Goal: Information Seeking & Learning: Learn about a topic

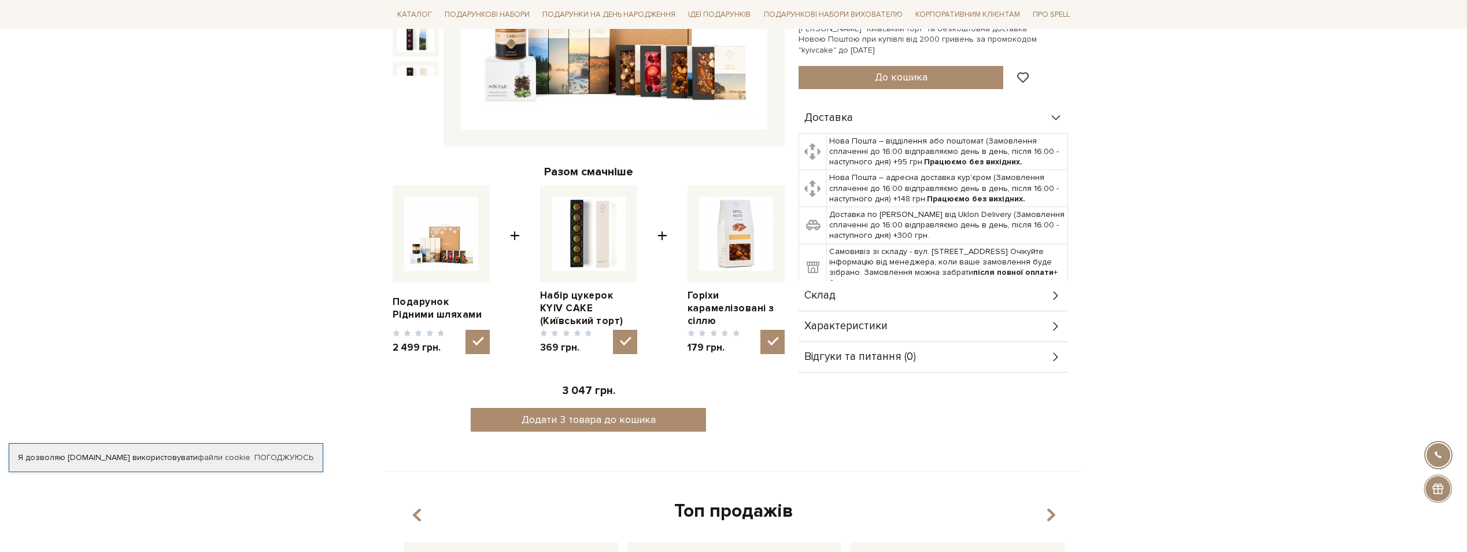
scroll to position [405, 0]
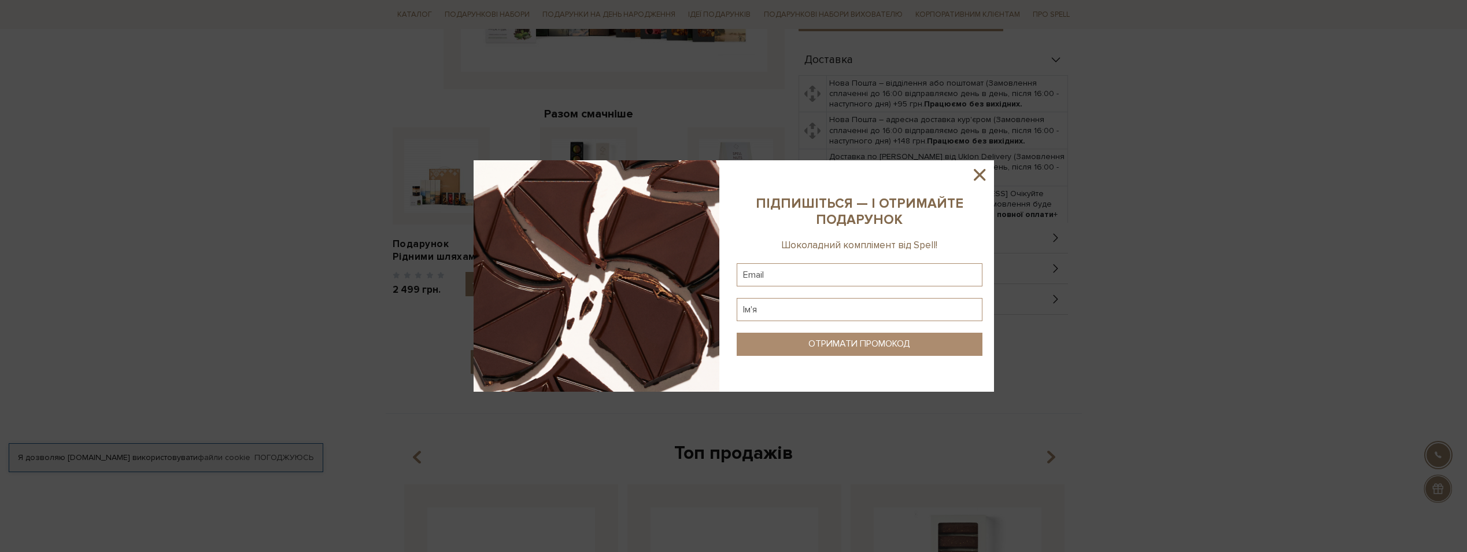
click at [982, 173] on icon at bounding box center [980, 175] width 12 height 12
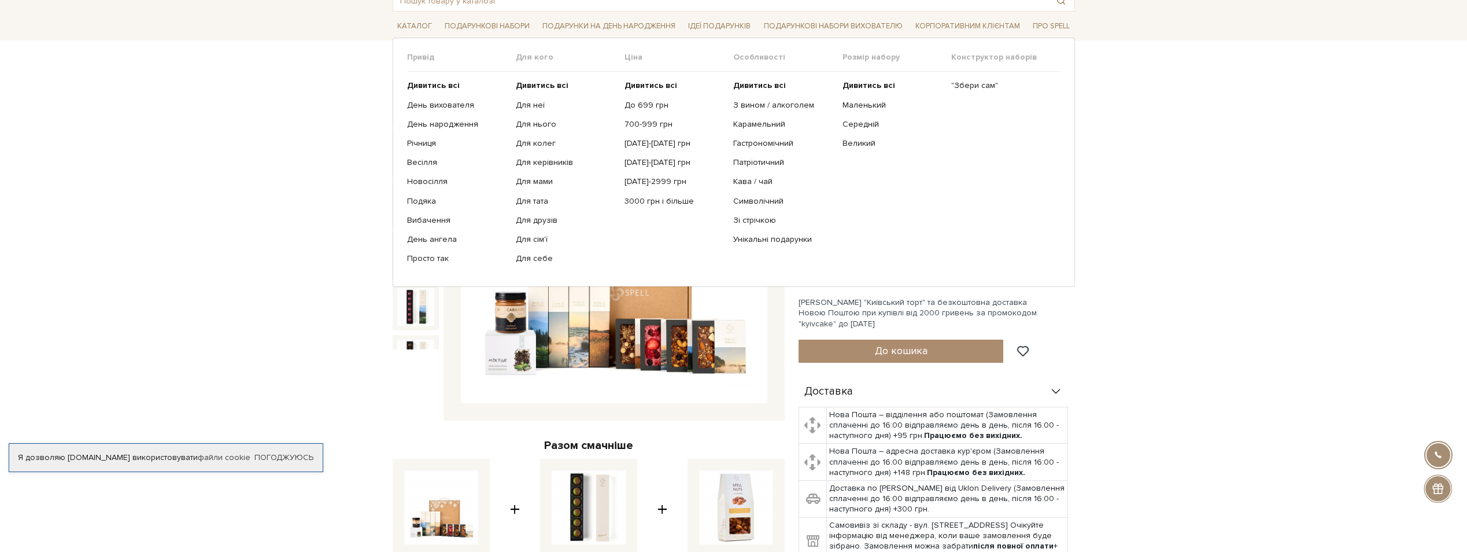
scroll to position [58, 0]
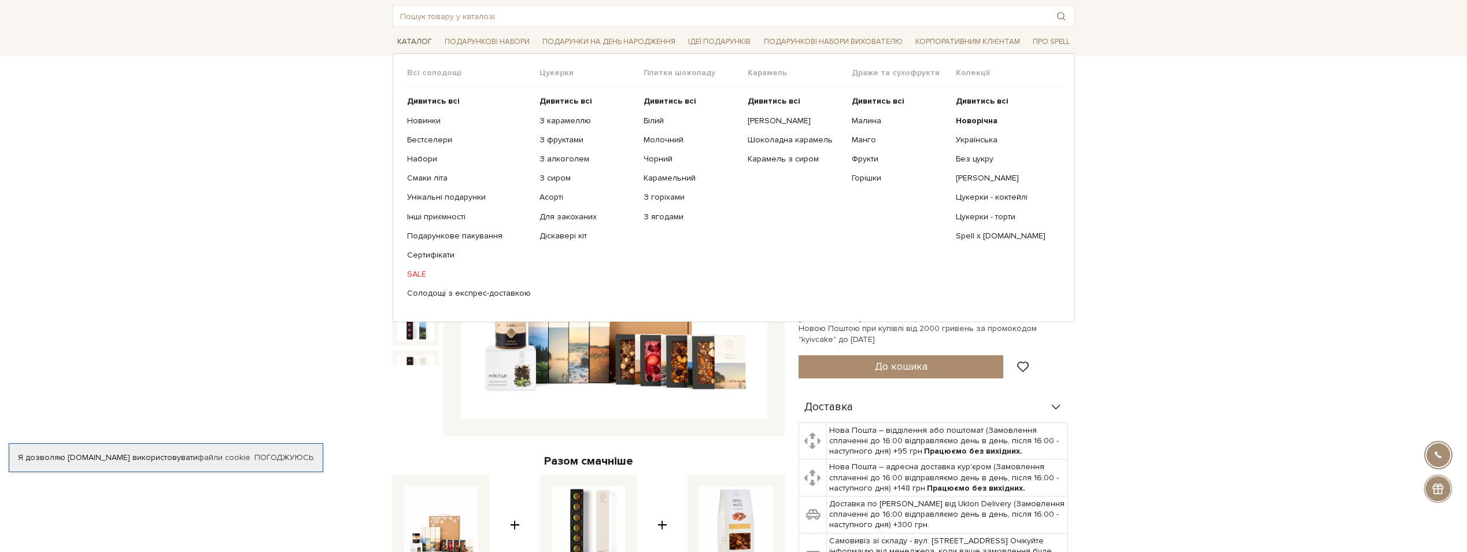
click at [411, 41] on link "Каталог" at bounding box center [415, 42] width 44 height 18
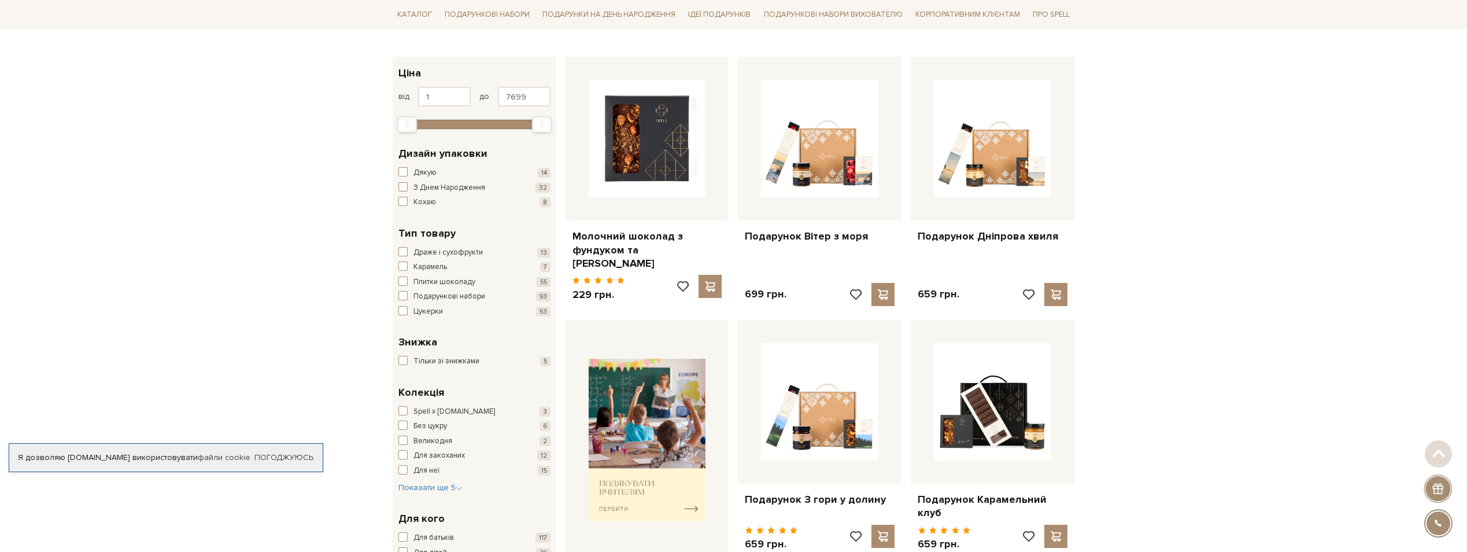
scroll to position [173, 0]
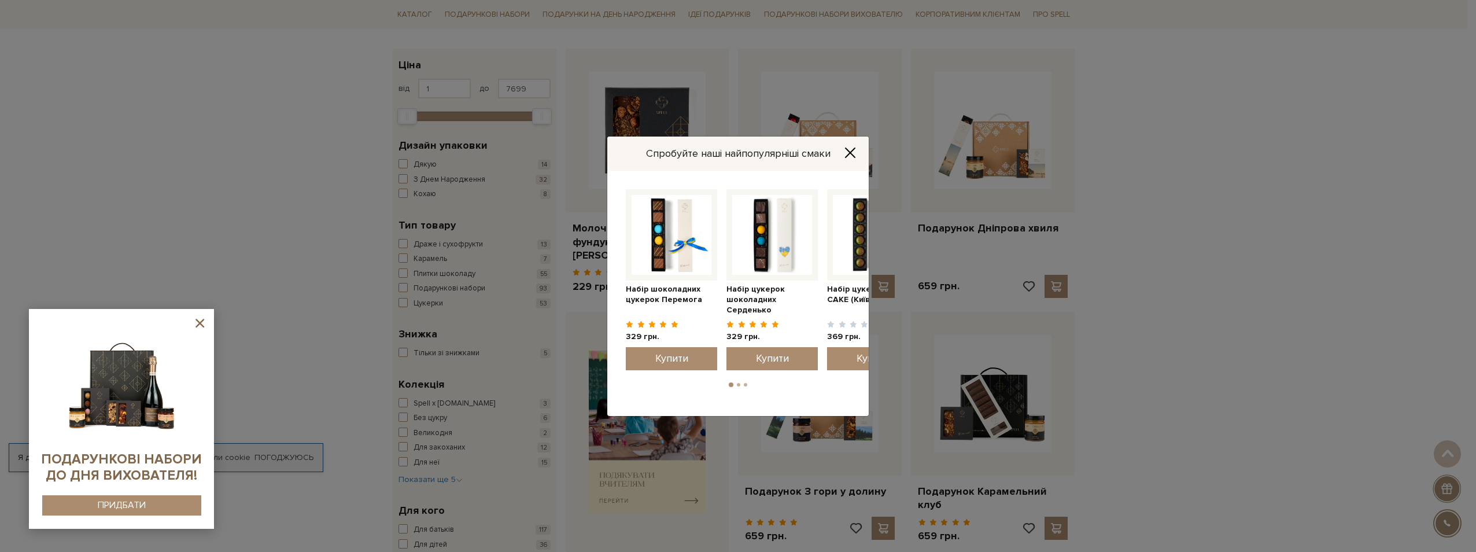
click at [852, 152] on icon "Close" at bounding box center [850, 153] width 12 height 12
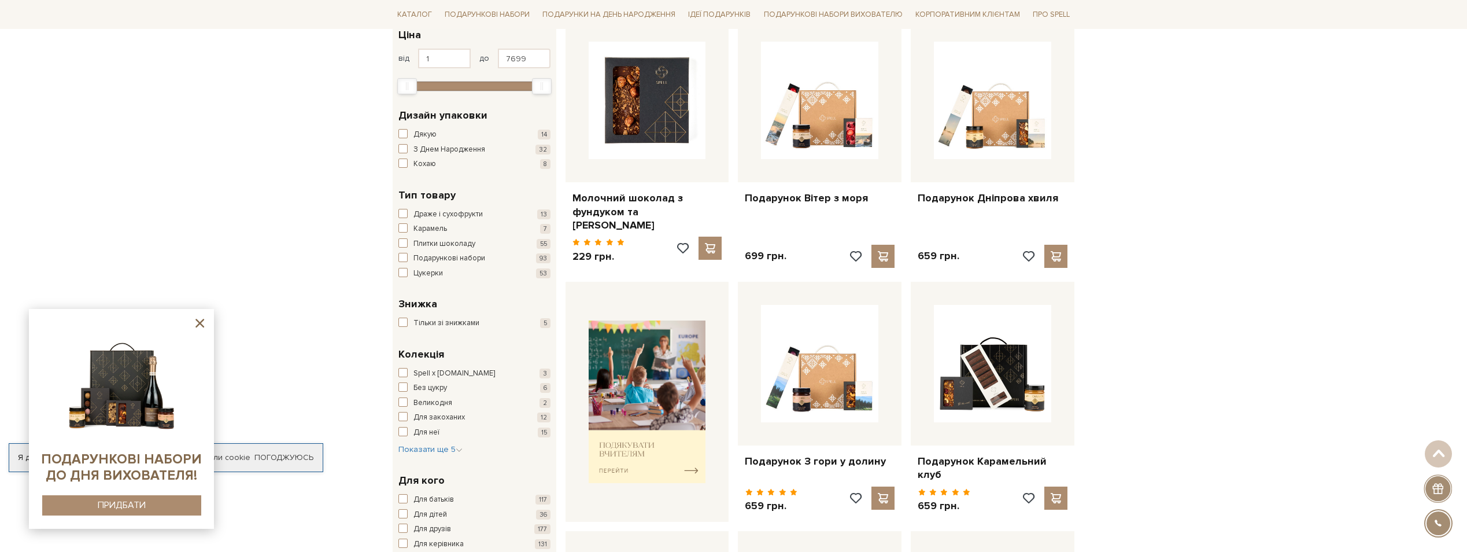
scroll to position [231, 0]
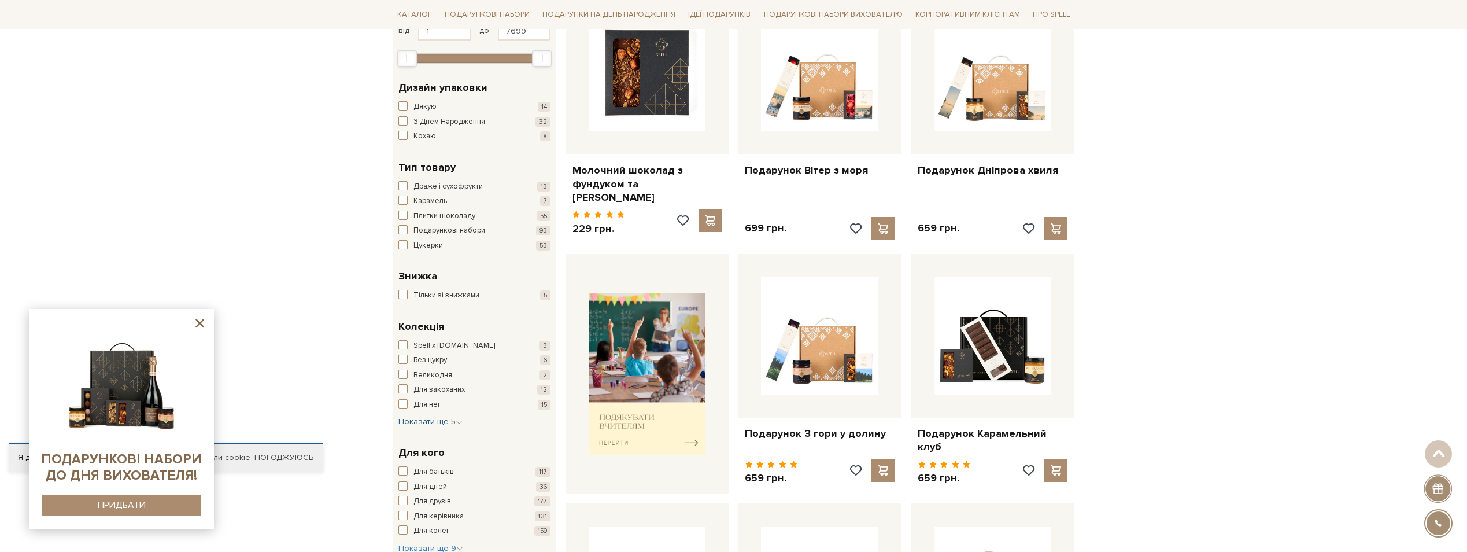
click at [452, 420] on span "Показати ще 5" at bounding box center [430, 421] width 64 height 10
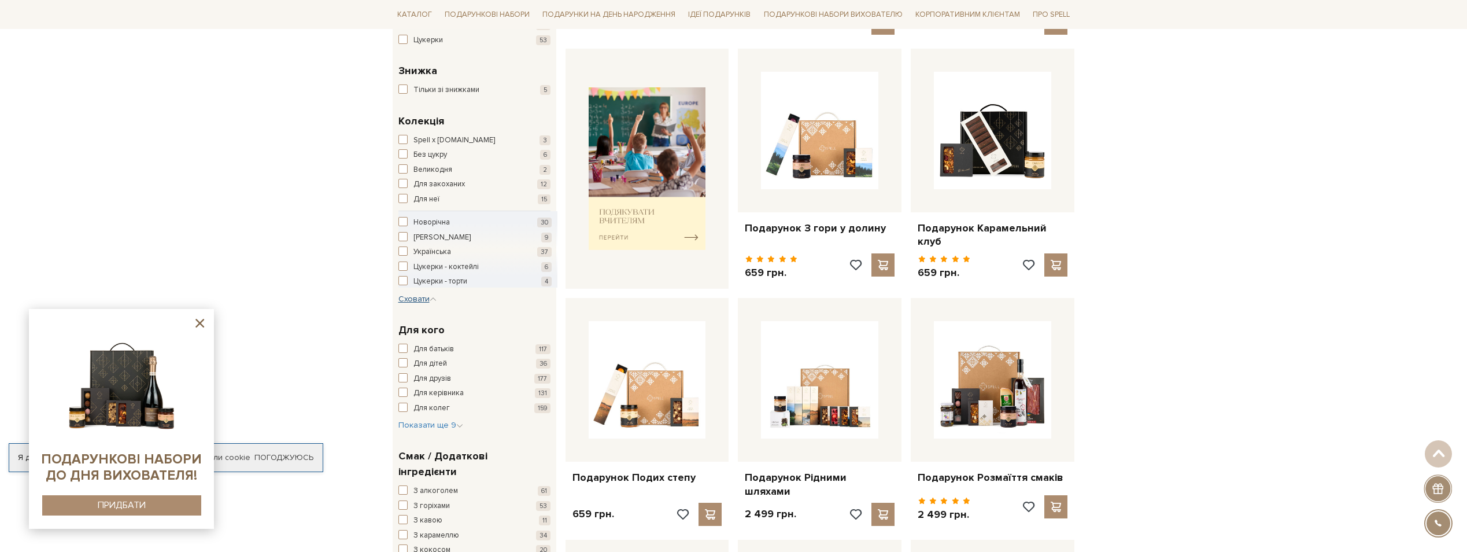
scroll to position [463, 0]
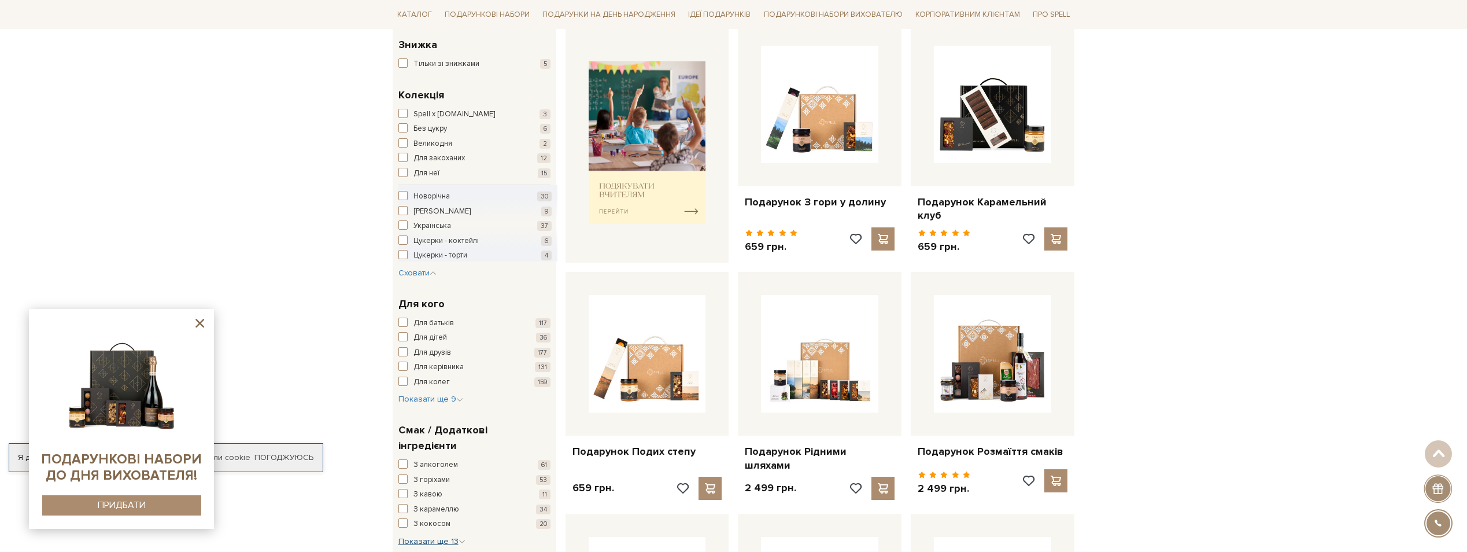
click at [461, 538] on icon "button" at bounding box center [462, 541] width 7 height 7
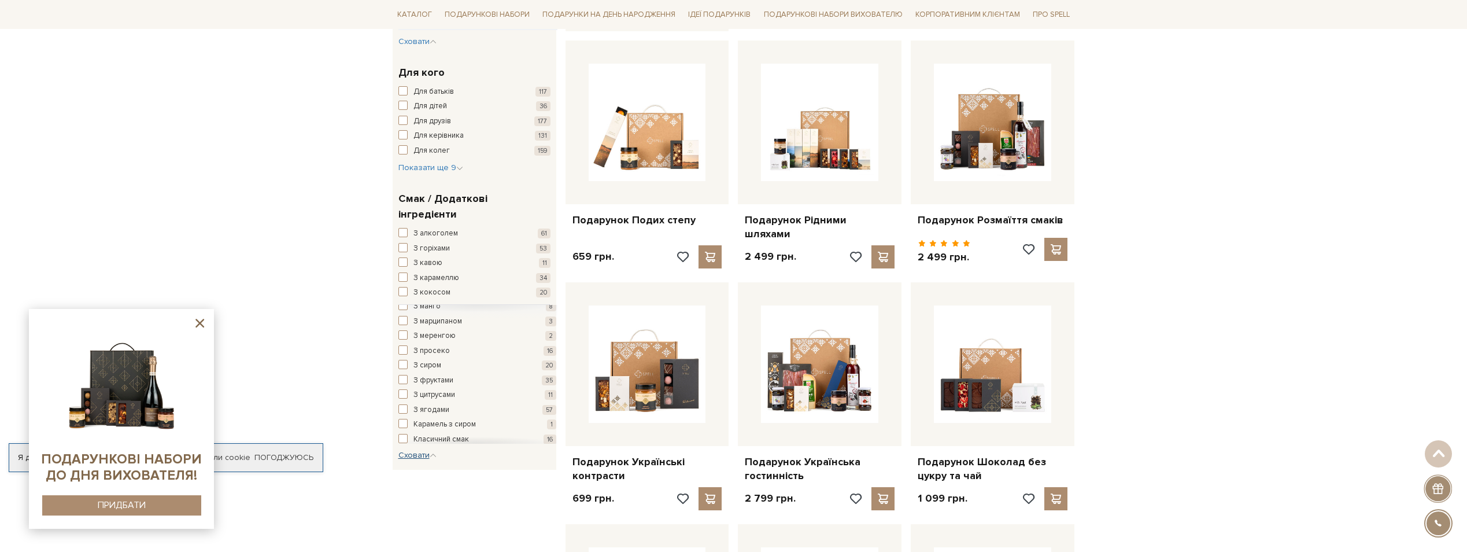
scroll to position [0, 0]
click at [435, 369] on span "З просеко" at bounding box center [431, 375] width 36 height 12
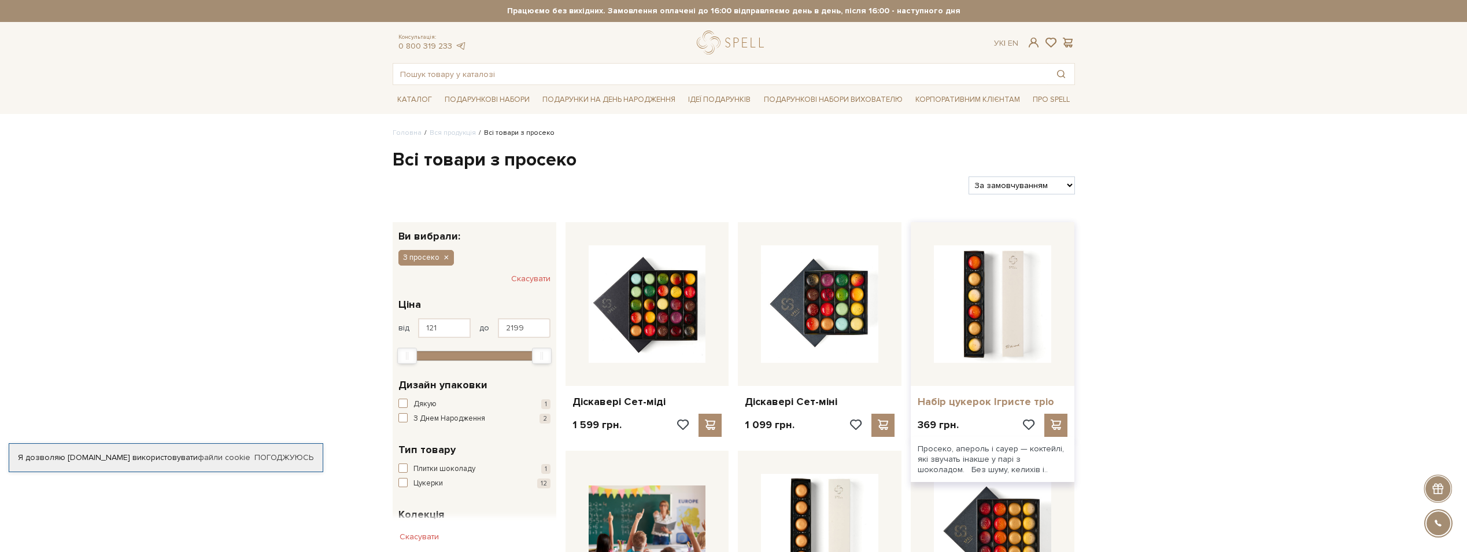
click at [978, 399] on link "Набір цукерок Ігристе тріо" at bounding box center [993, 401] width 150 height 13
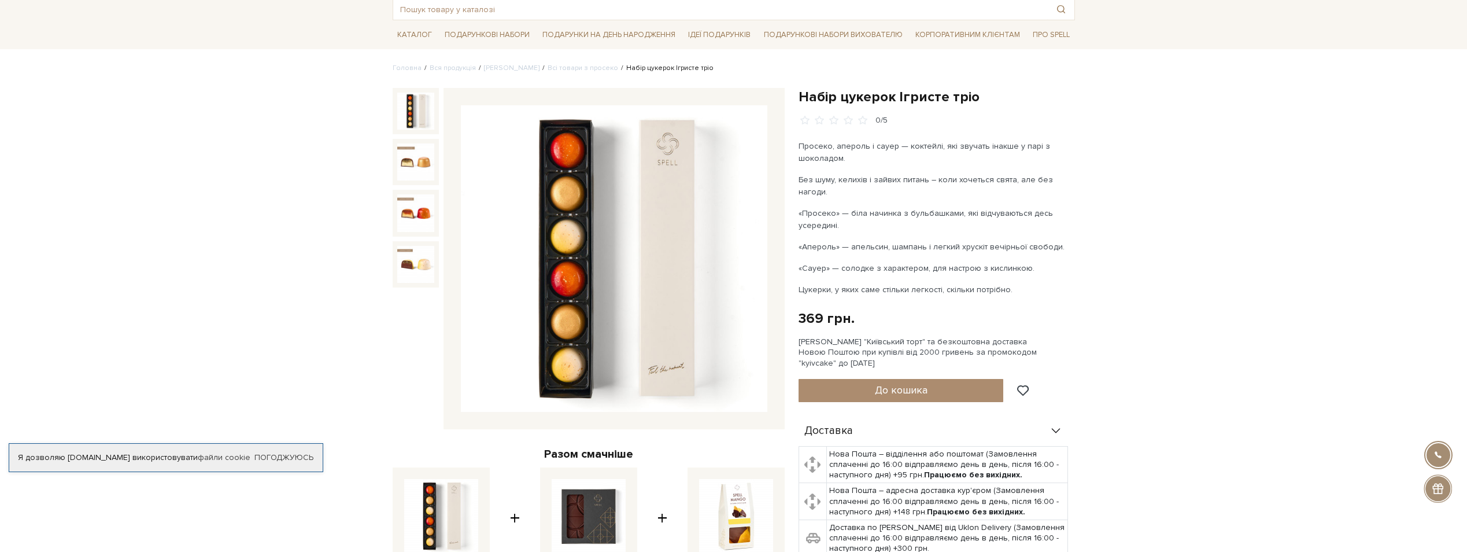
scroll to position [58, 0]
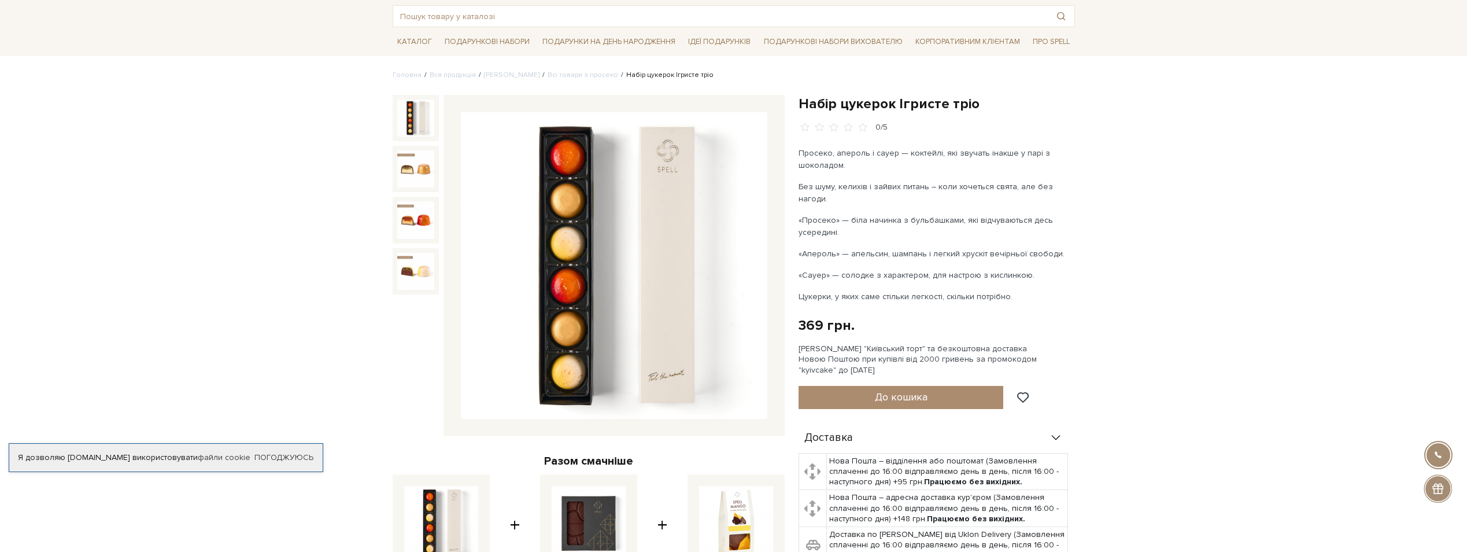
click at [671, 236] on img at bounding box center [614, 265] width 306 height 306
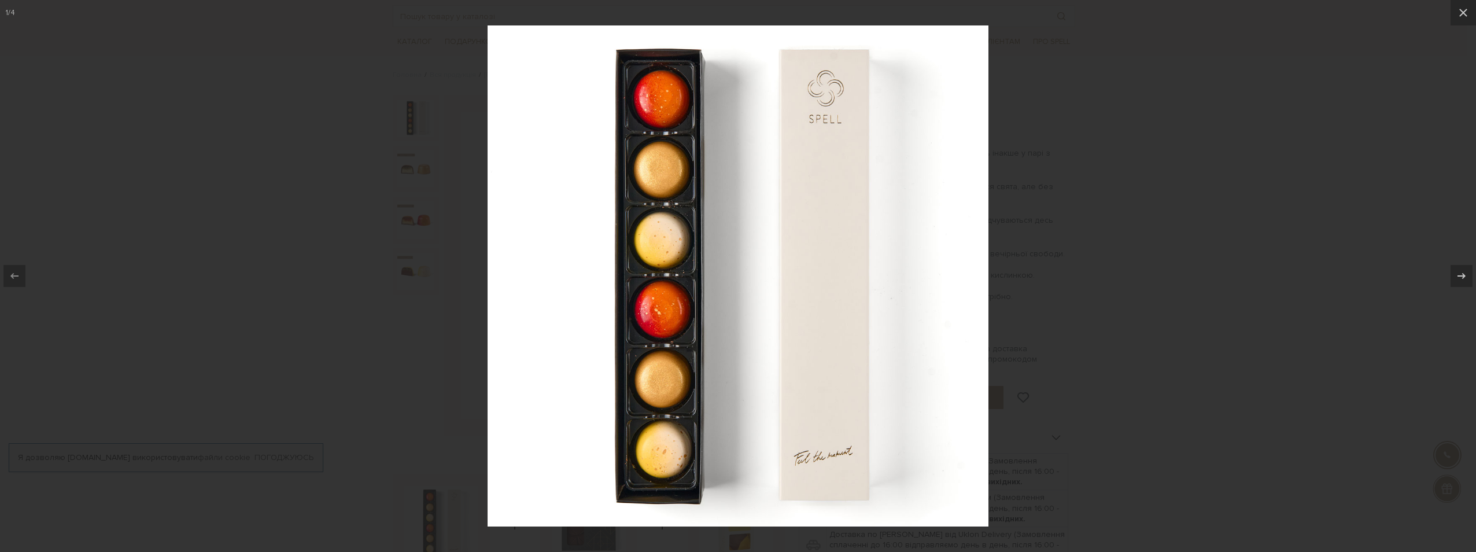
click at [799, 264] on img at bounding box center [737, 275] width 501 height 501
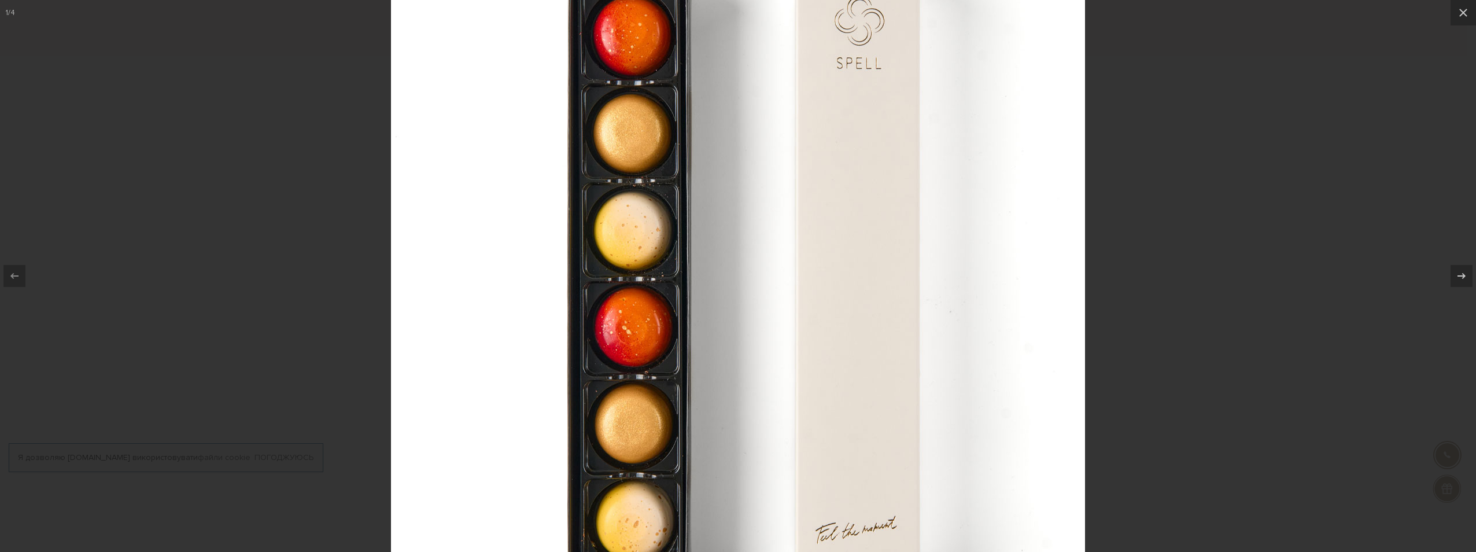
click at [799, 264] on img at bounding box center [738, 281] width 694 height 694
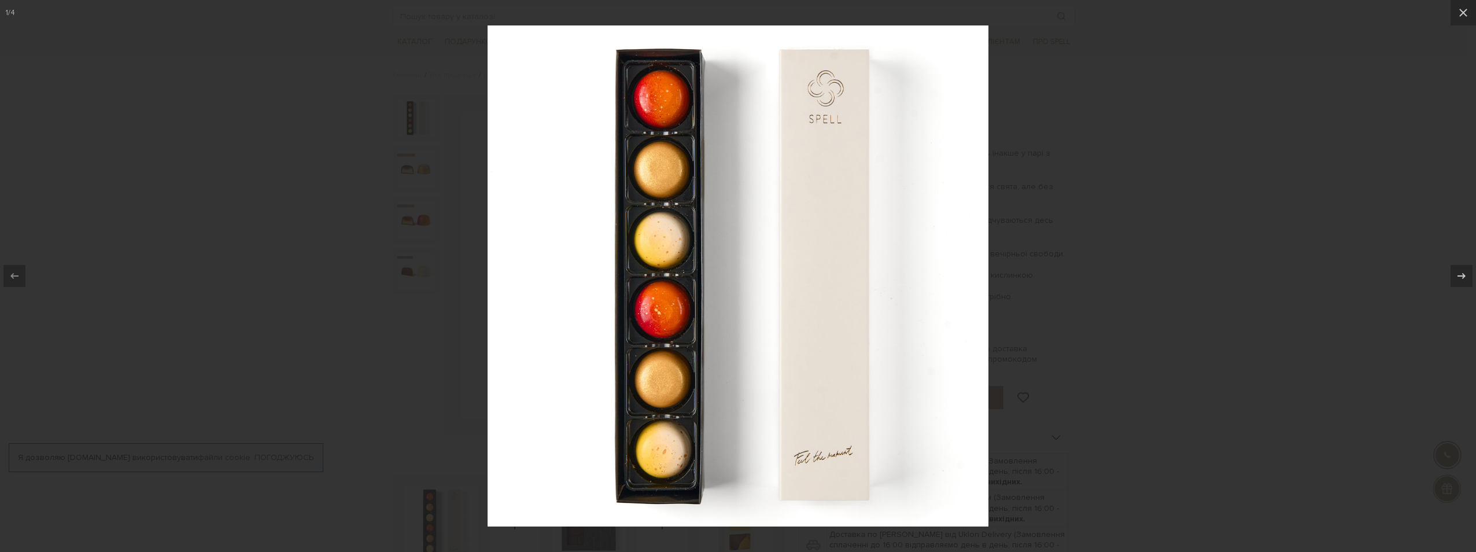
click at [800, 263] on img at bounding box center [737, 275] width 501 height 501
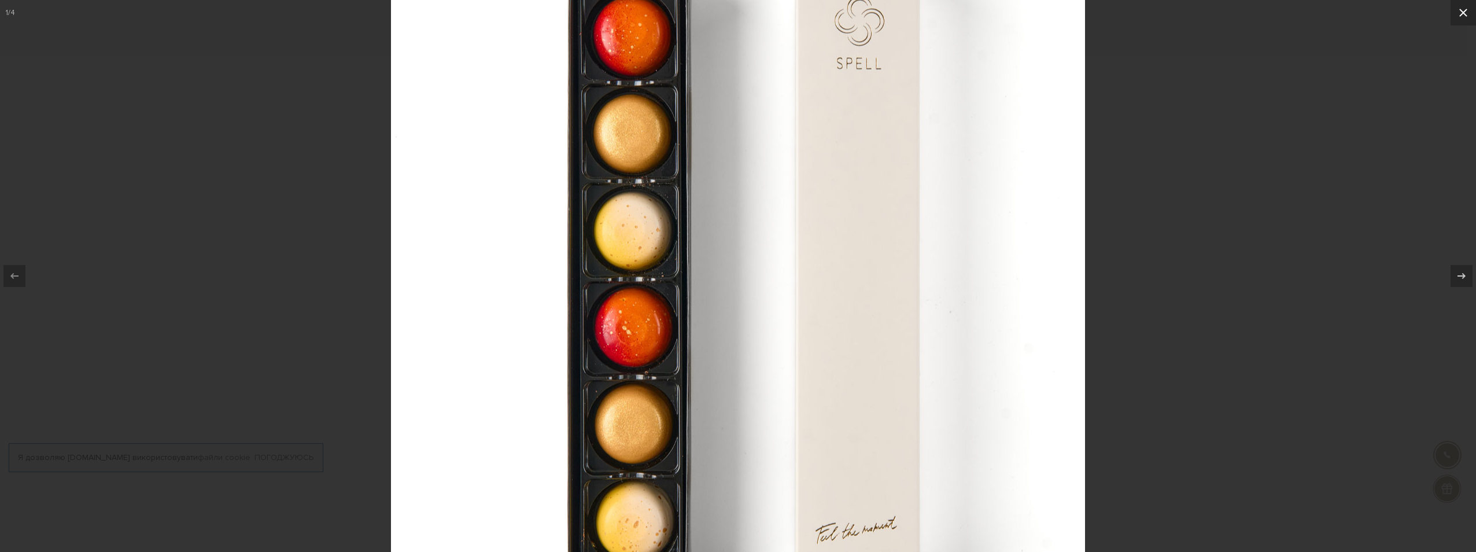
click at [1461, 9] on icon at bounding box center [1463, 13] width 14 height 14
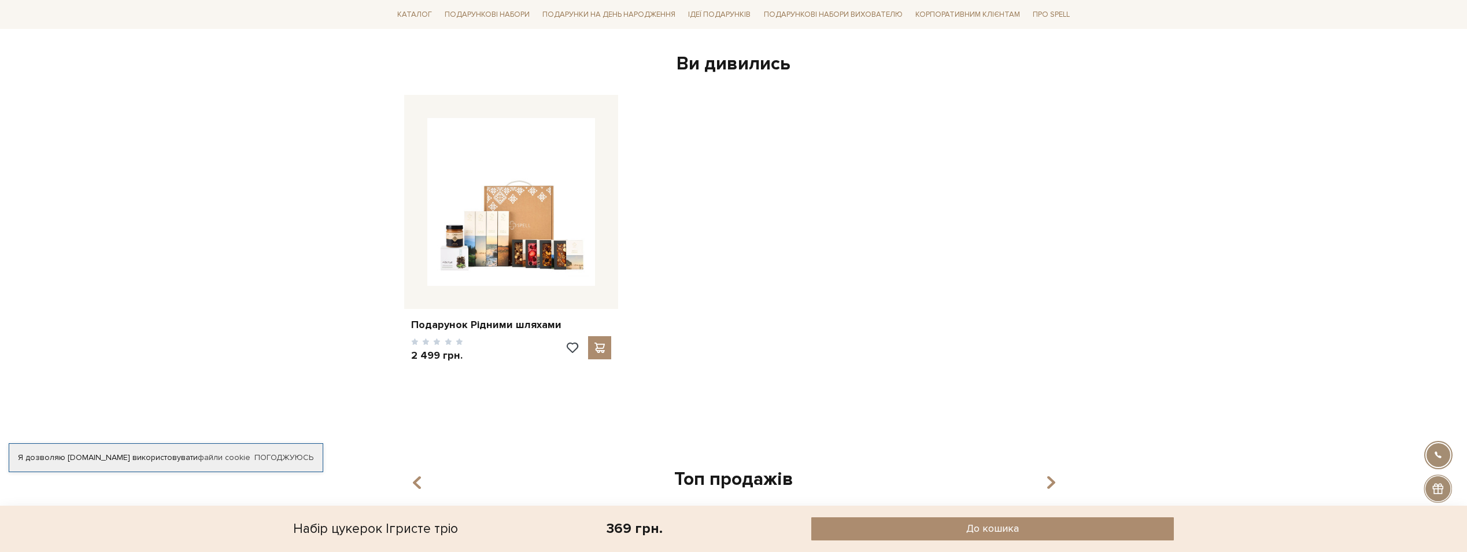
scroll to position [809, 0]
